Goal: Task Accomplishment & Management: Manage account settings

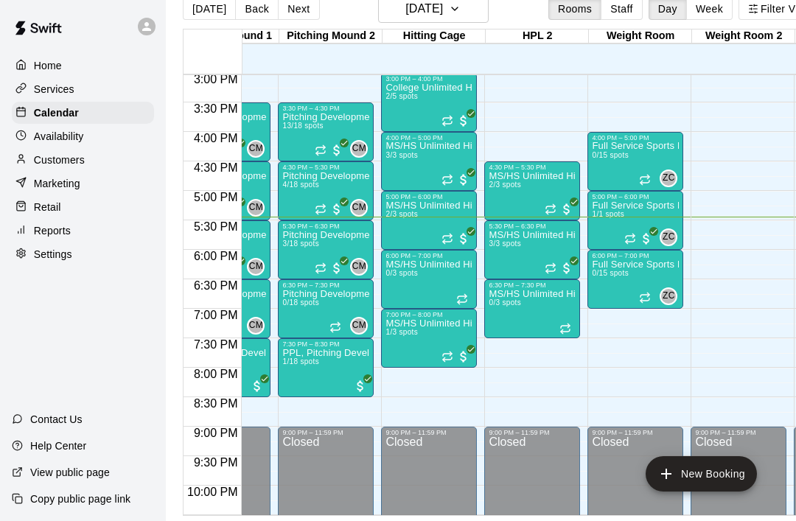
click at [566, 262] on span "All customers have paid" at bounding box center [566, 268] width 15 height 15
click at [581, 308] on img "edit" at bounding box center [575, 311] width 17 height 17
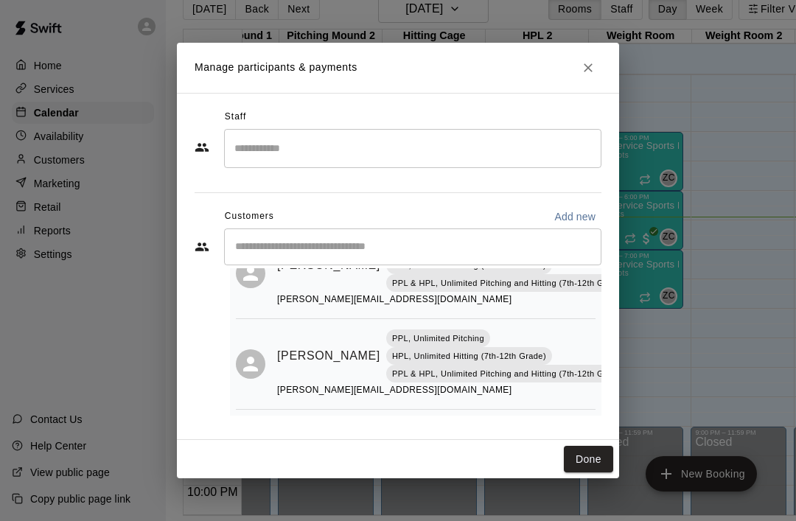
scroll to position [167, -1]
click at [592, 458] on button "Done" at bounding box center [588, 459] width 49 height 27
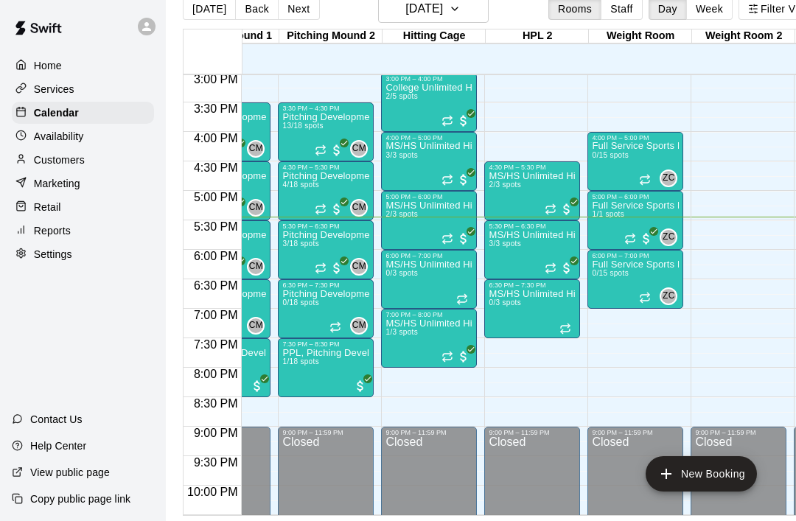
click at [283, 10] on button "Next" at bounding box center [298, 9] width 41 height 22
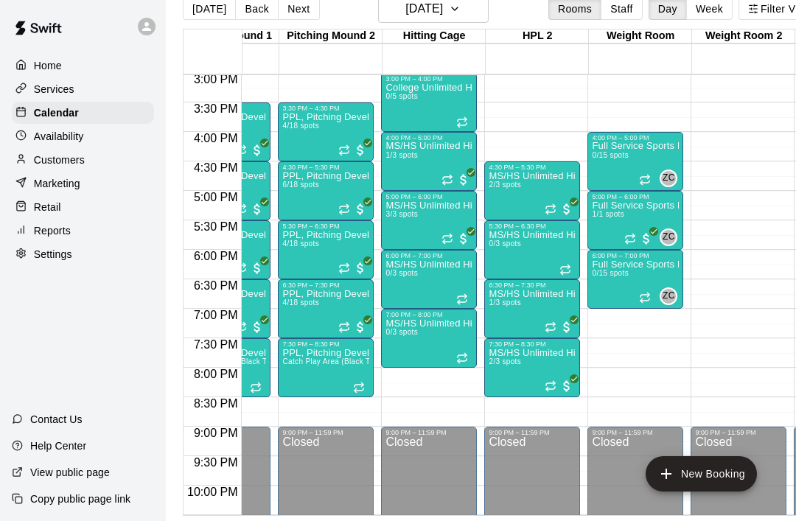
click at [460, 251] on div "6:00 PM – 7:00 PM MS/HS Unlimited Hitting 0/3 spots" at bounding box center [429, 279] width 96 height 59
click at [455, 233] on div at bounding box center [398, 260] width 796 height 521
click at [451, 243] on icon "Recurring event" at bounding box center [447, 239] width 12 height 12
click at [459, 287] on img "edit" at bounding box center [457, 283] width 17 height 17
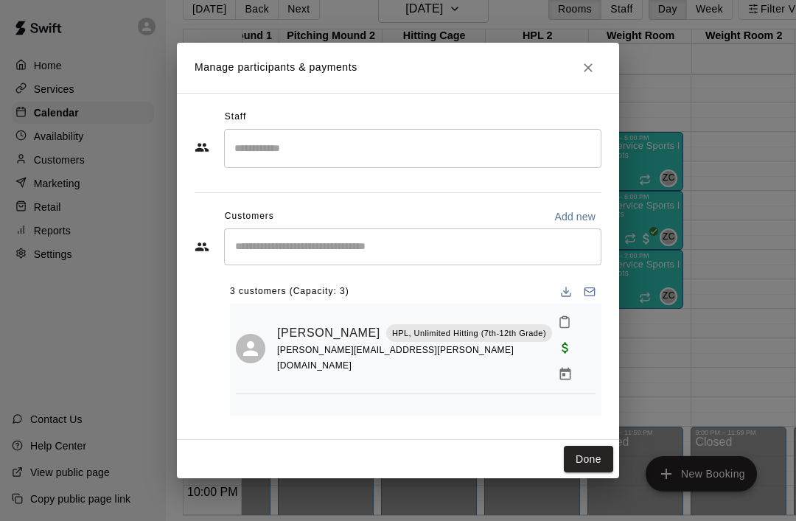
click at [593, 460] on button "Done" at bounding box center [588, 459] width 49 height 27
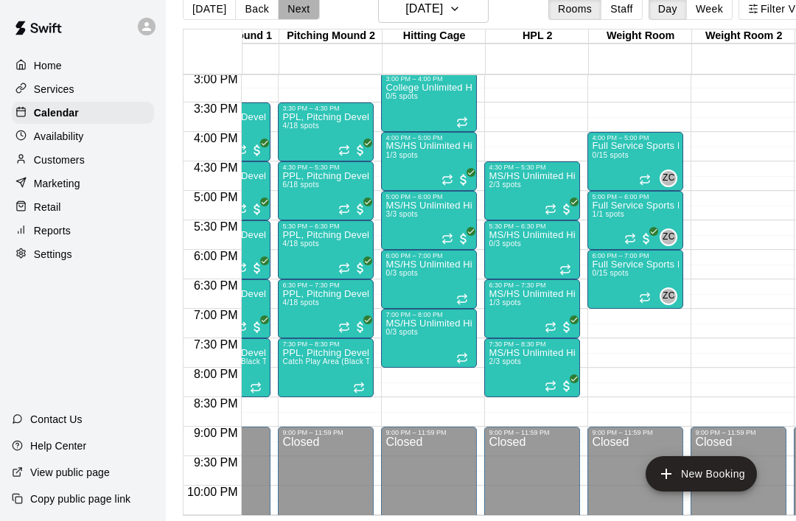
click at [297, 18] on button "Next" at bounding box center [298, 9] width 41 height 22
click at [450, 242] on icon "Recurring event" at bounding box center [447, 240] width 9 height 2
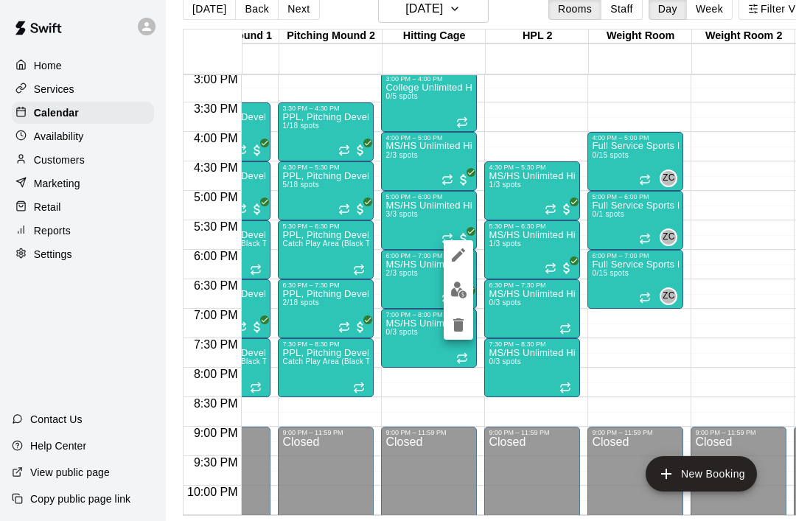
click at [460, 290] on img "edit" at bounding box center [458, 290] width 17 height 17
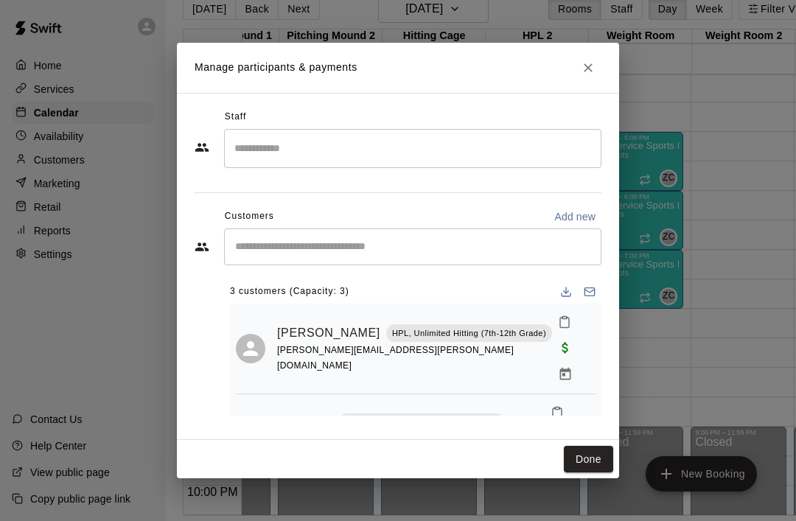
click at [591, 71] on icon "Close" at bounding box center [588, 67] width 9 height 9
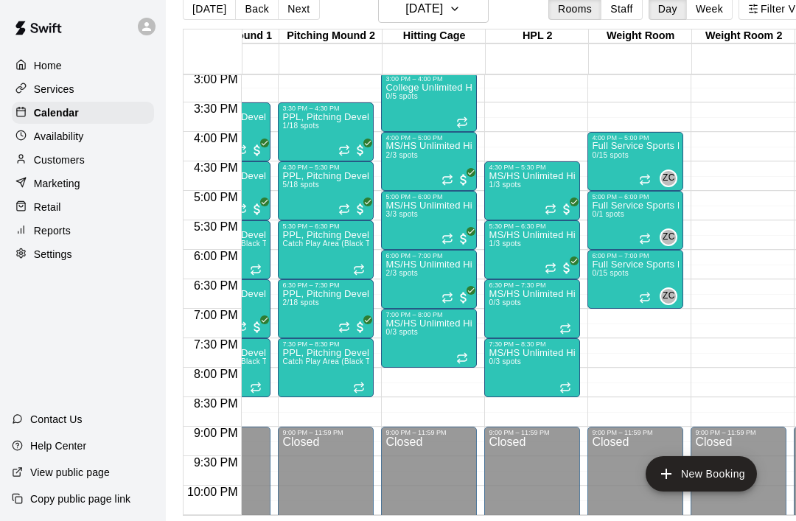
click at [312, 10] on button "Next" at bounding box center [298, 9] width 41 height 22
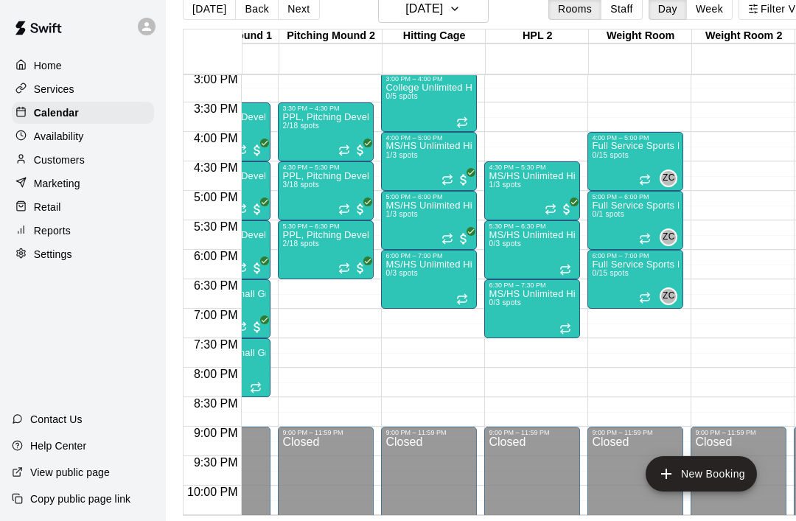
click at [455, 242] on div at bounding box center [455, 238] width 29 height 15
click at [456, 273] on img "edit" at bounding box center [457, 281] width 17 height 17
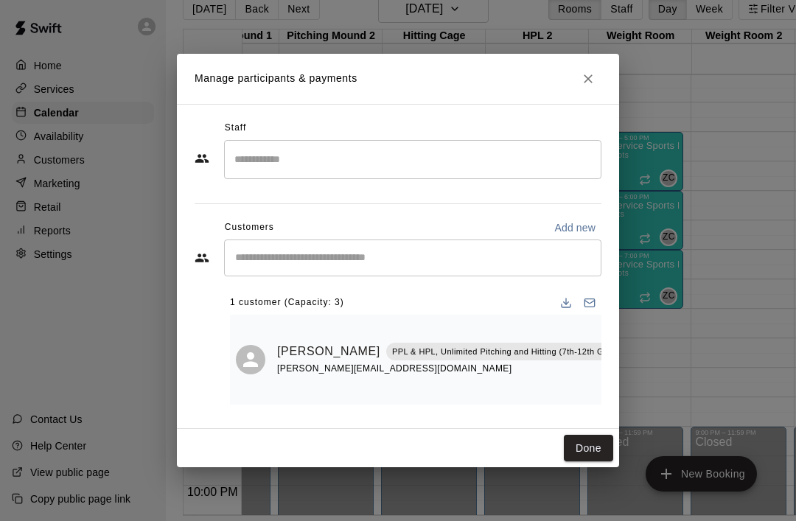
click at [596, 456] on button "Done" at bounding box center [588, 448] width 49 height 27
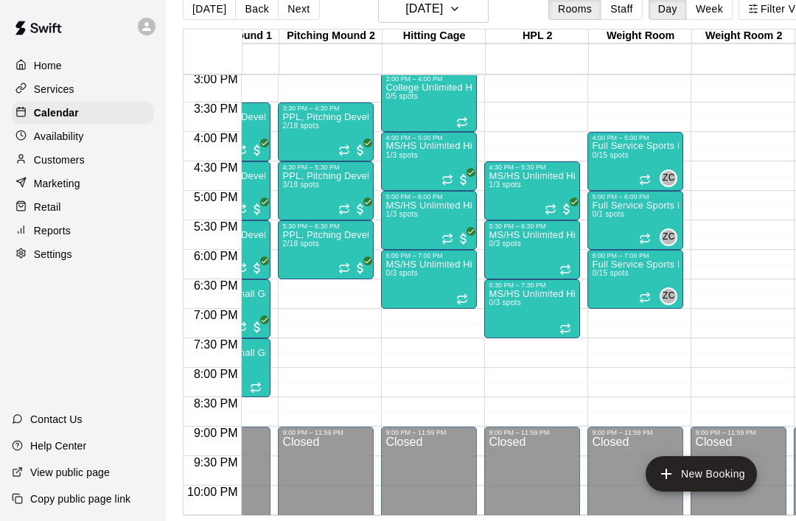
click at [559, 210] on div at bounding box center [559, 209] width 29 height 15
click at [565, 258] on img "edit" at bounding box center [560, 252] width 17 height 17
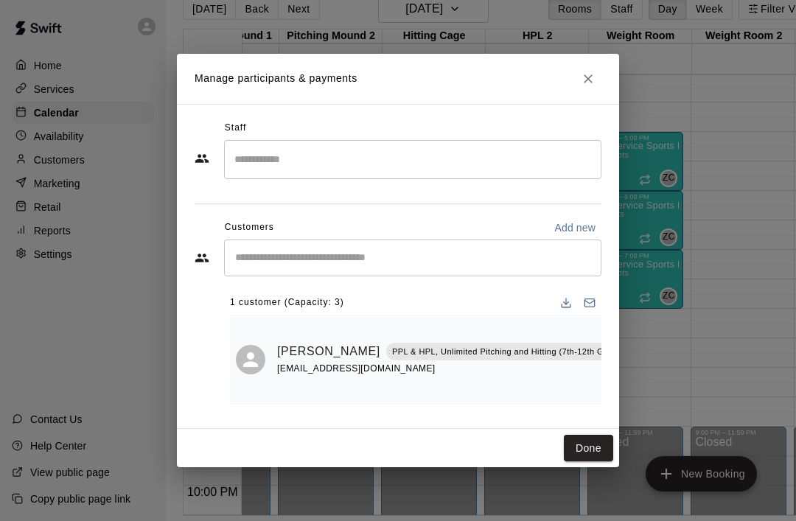
click at [608, 435] on button "Done" at bounding box center [588, 448] width 49 height 27
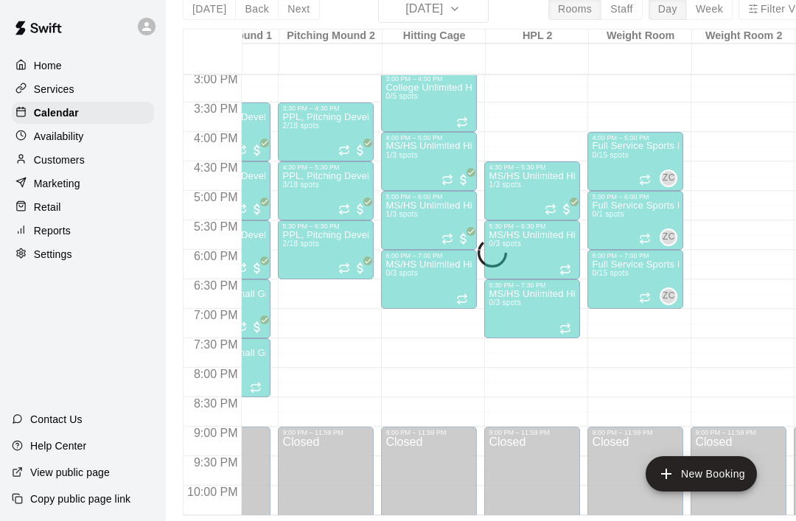
click at [605, 432] on div "9:00 PM – 11:59 PM" at bounding box center [635, 432] width 87 height 7
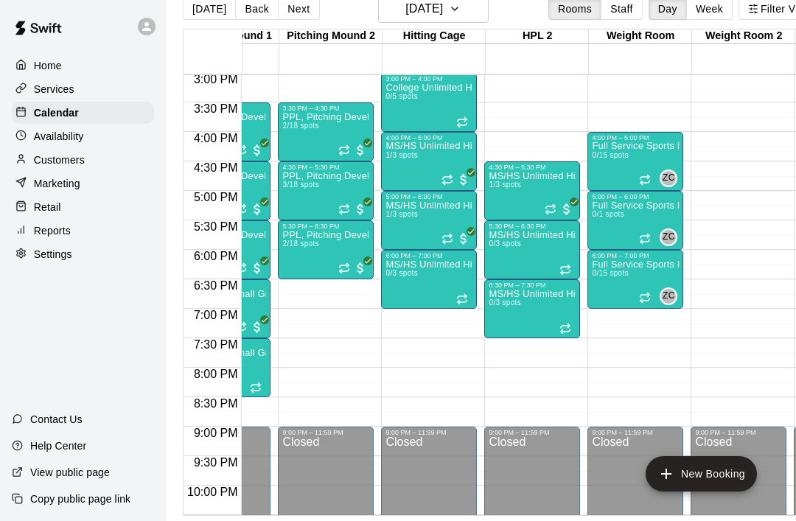
click at [453, 181] on icon "Recurring event" at bounding box center [447, 180] width 12 height 12
click at [463, 229] on img "edit" at bounding box center [457, 224] width 17 height 17
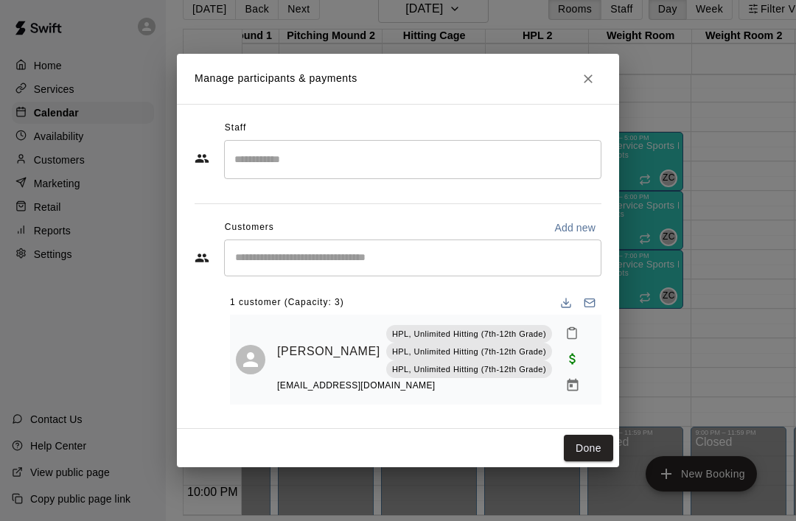
click at [583, 441] on button "Done" at bounding box center [588, 448] width 49 height 27
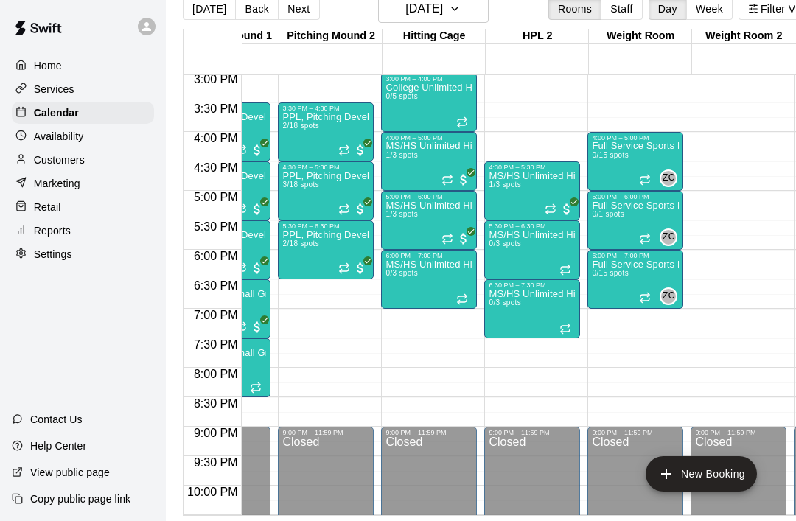
click at [786, 506] on div "9:00 PM – 11:59 PM Closed" at bounding box center [738, 515] width 96 height 176
